Goal: Register for event/course

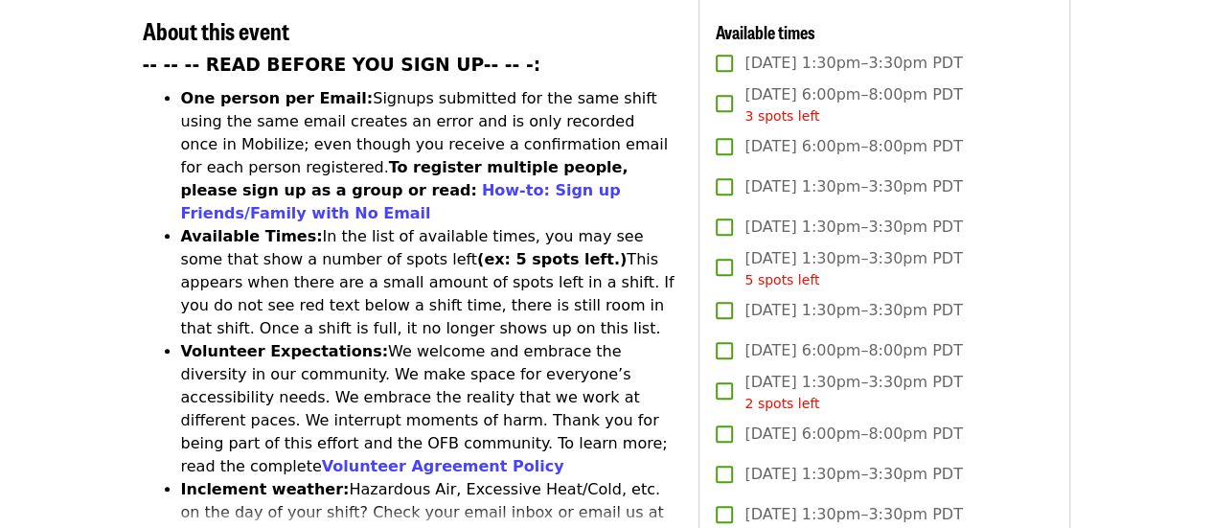
click at [585, 478] on li "Inclement weather: Hazardous Air, Excessive Heat/Cold, etc. on the day of your …" at bounding box center [428, 535] width 495 height 115
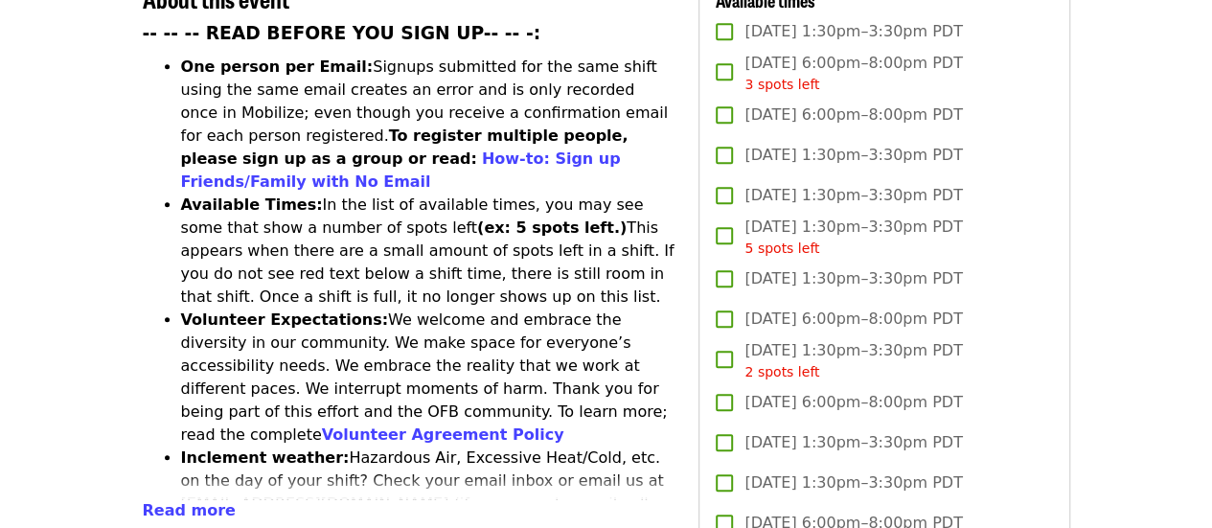
scroll to position [777, 0]
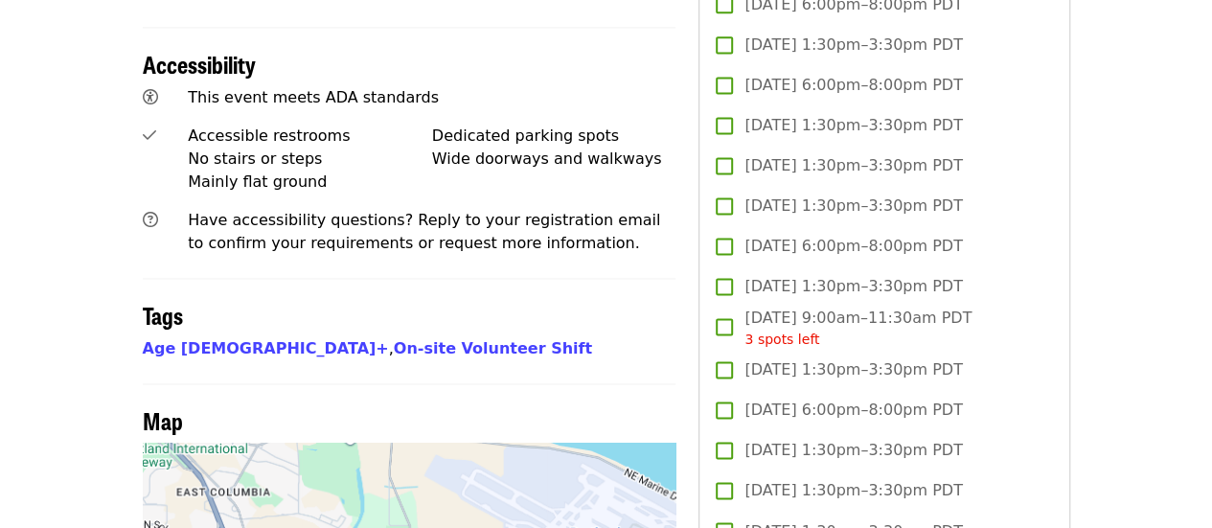
scroll to position [1288, 0]
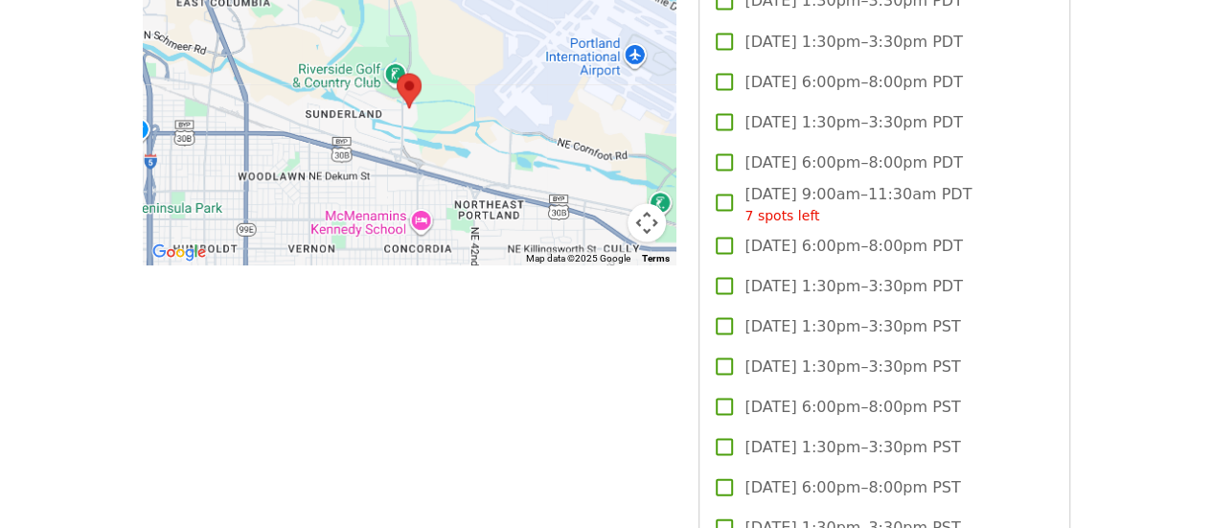
scroll to position [1821, 0]
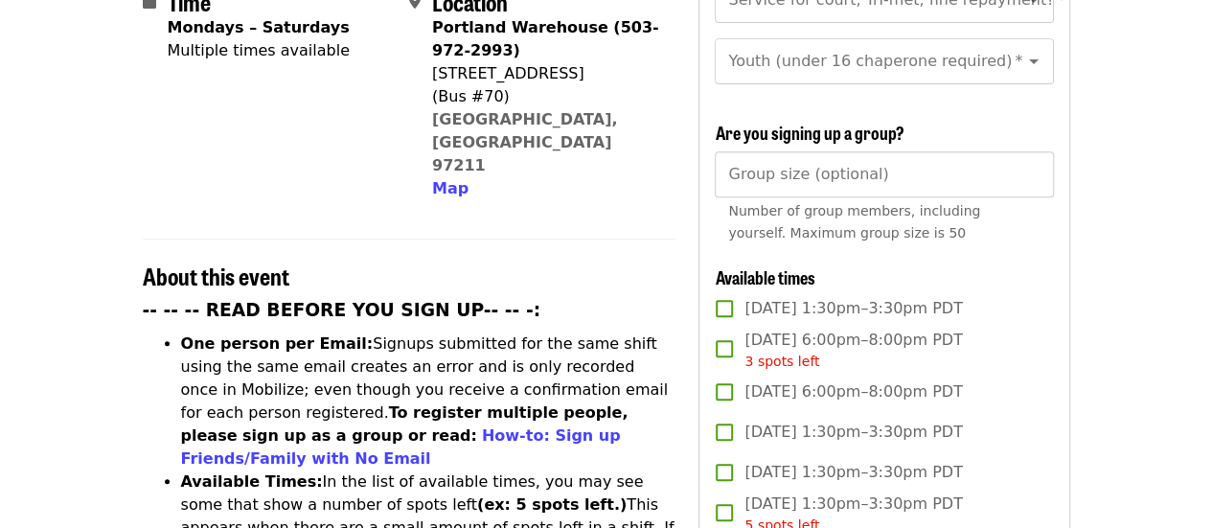
scroll to position [479, 0]
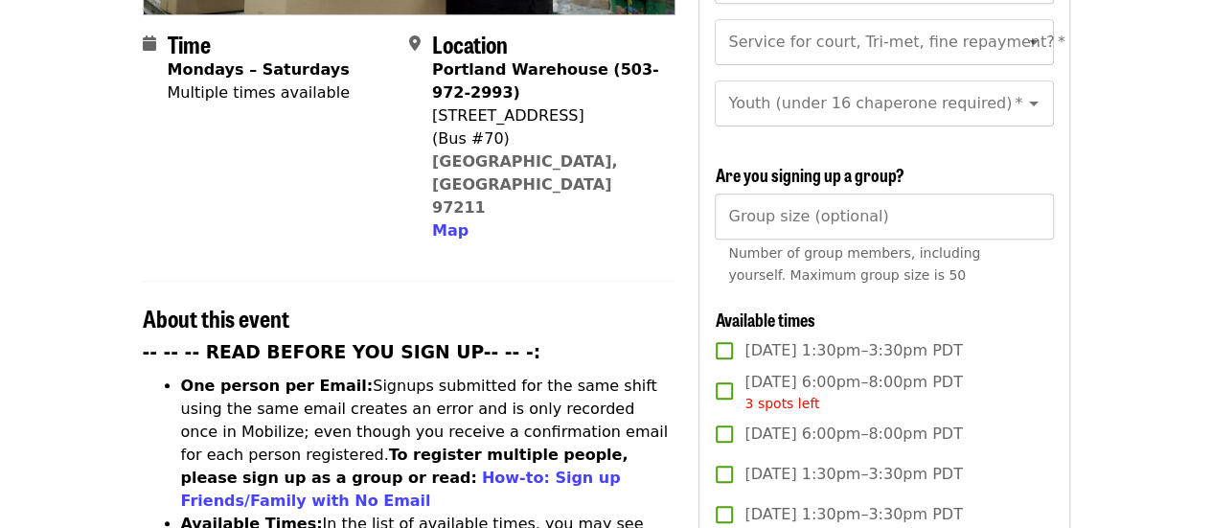
click at [842, 277] on span "Number of group members, including yourself. Maximum group size is 50" at bounding box center [854, 263] width 252 height 37
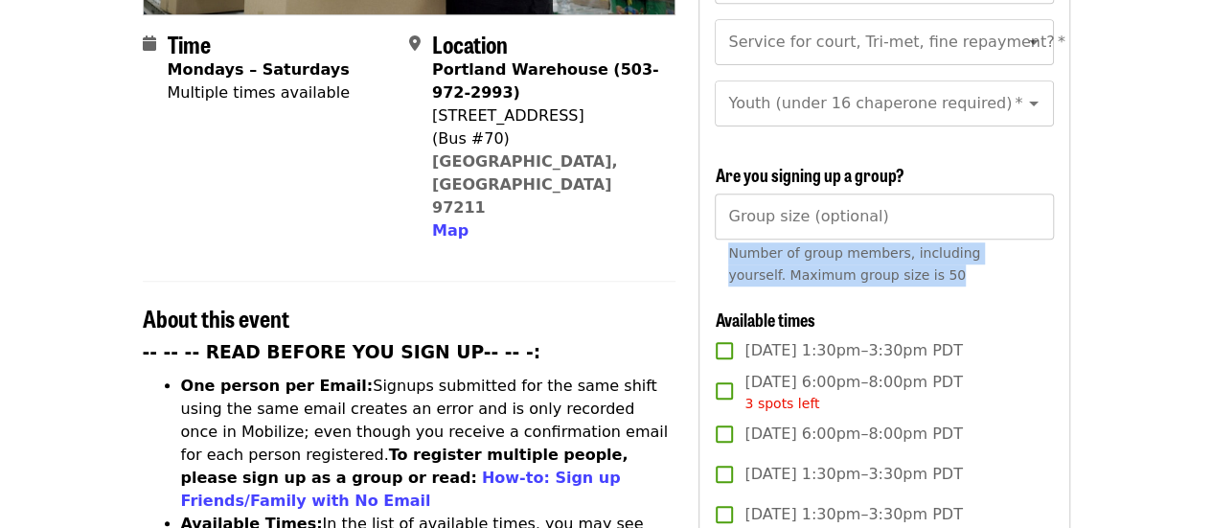
drag, startPoint x: 889, startPoint y: 270, endPoint x: 726, endPoint y: 255, distance: 163.6
click at [726, 255] on div "Group size (optional) Group size (optional) Number of group members, including …" at bounding box center [884, 244] width 338 height 101
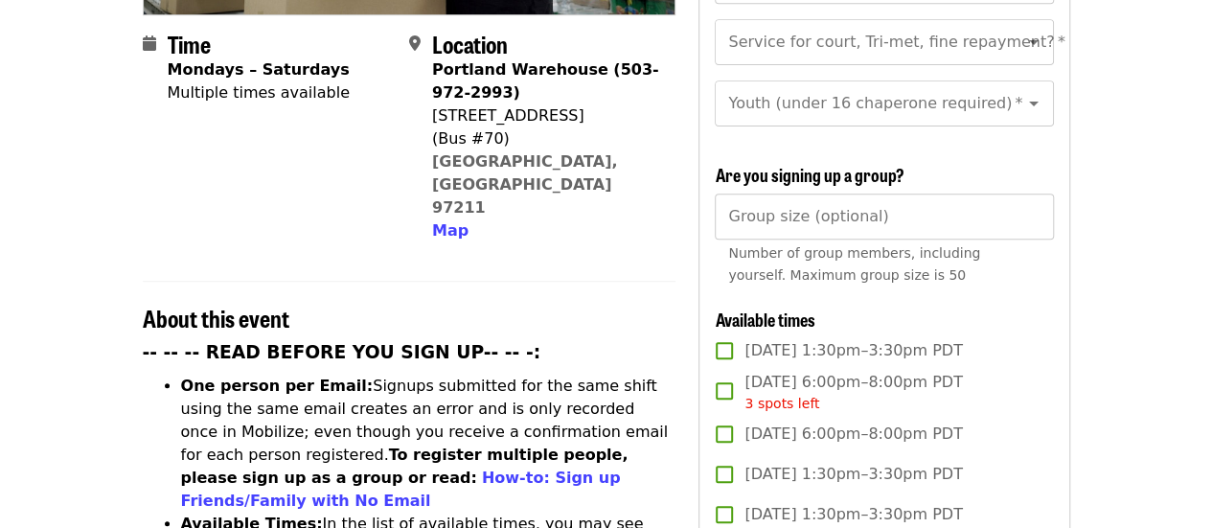
click at [655, 339] on h3 "-- -- -- READ BEFORE YOU SIGN UP-- -- -:" at bounding box center [410, 352] width 534 height 27
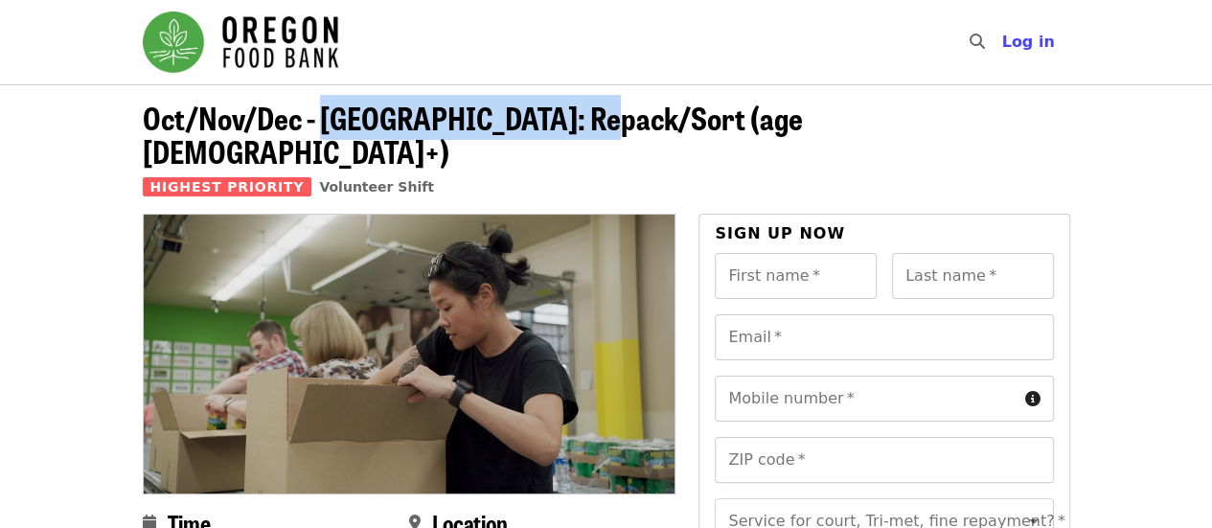
drag, startPoint x: 590, startPoint y: 126, endPoint x: 319, endPoint y: 115, distance: 271.4
click at [319, 115] on span "Oct/Nov/Dec - [GEOGRAPHIC_DATA]: Repack/Sort (age [DEMOGRAPHIC_DATA]+)" at bounding box center [473, 134] width 660 height 79
copy span "[GEOGRAPHIC_DATA]: Repack/Sort"
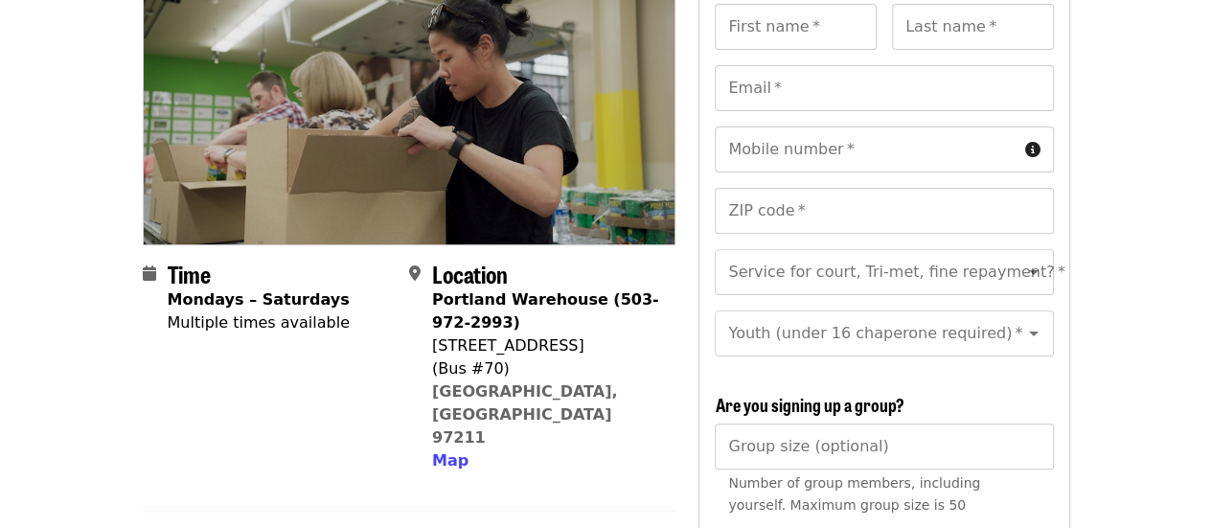
scroll to position [287, 0]
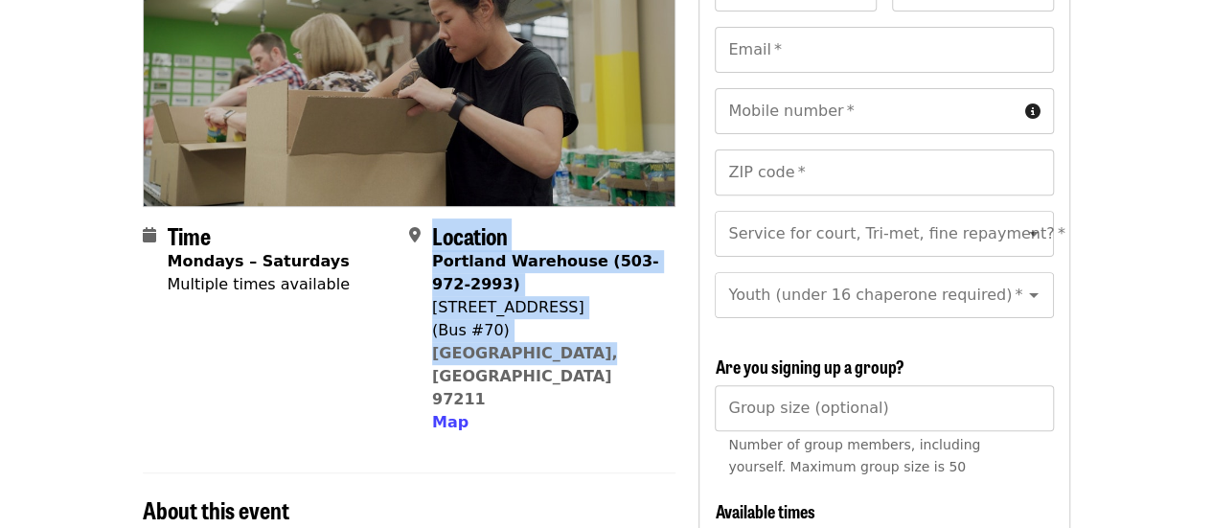
drag, startPoint x: 590, startPoint y: 320, endPoint x: 415, endPoint y: 260, distance: 185.5
click at [415, 260] on div "Location [GEOGRAPHIC_DATA] (503-972-2993) [STREET_ADDRESS] Map" at bounding box center [534, 328] width 251 height 212
copy div "Location [GEOGRAPHIC_DATA] (503-972-2993) [STREET_ADDRESS]"
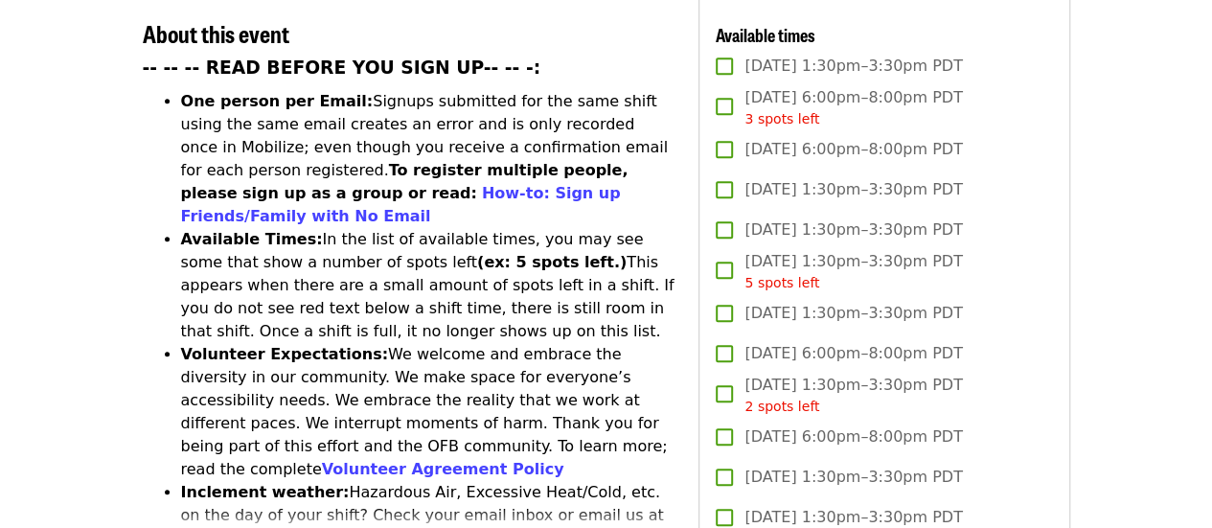
scroll to position [767, 0]
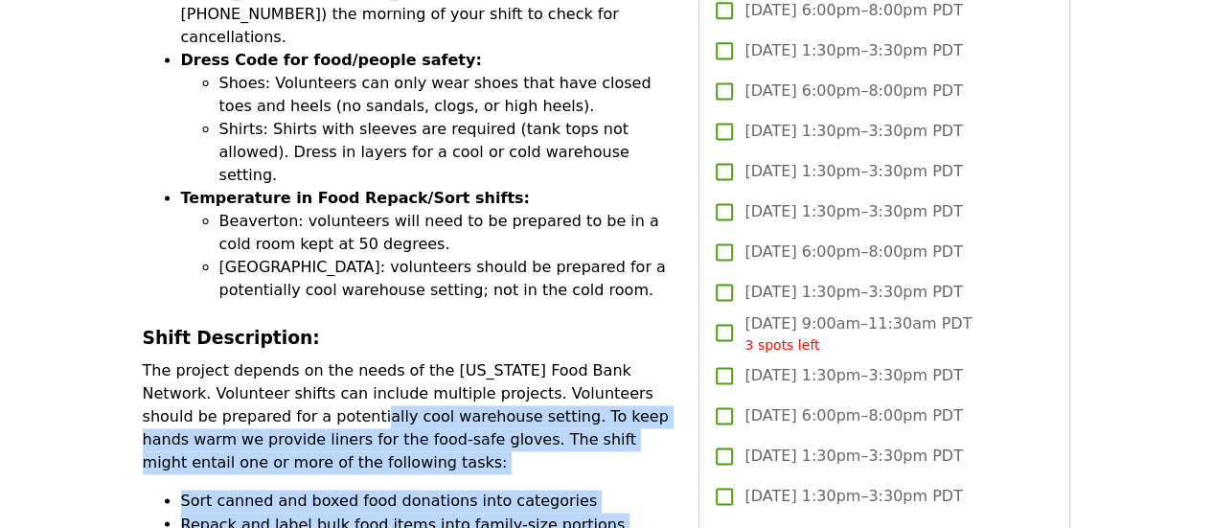
scroll to position [1246, 0]
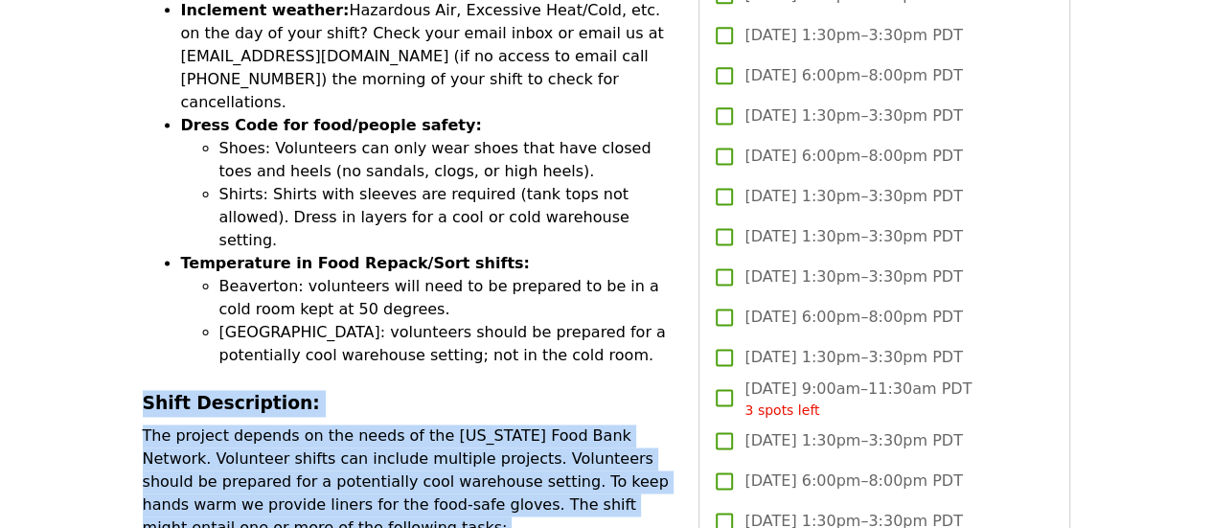
drag, startPoint x: 517, startPoint y: 407, endPoint x: 141, endPoint y: 255, distance: 405.4
copy div "Shift Description: The project depends on the needs of the [US_STATE] Food Bank…"
